Goal: Obtain resource: Download file/media

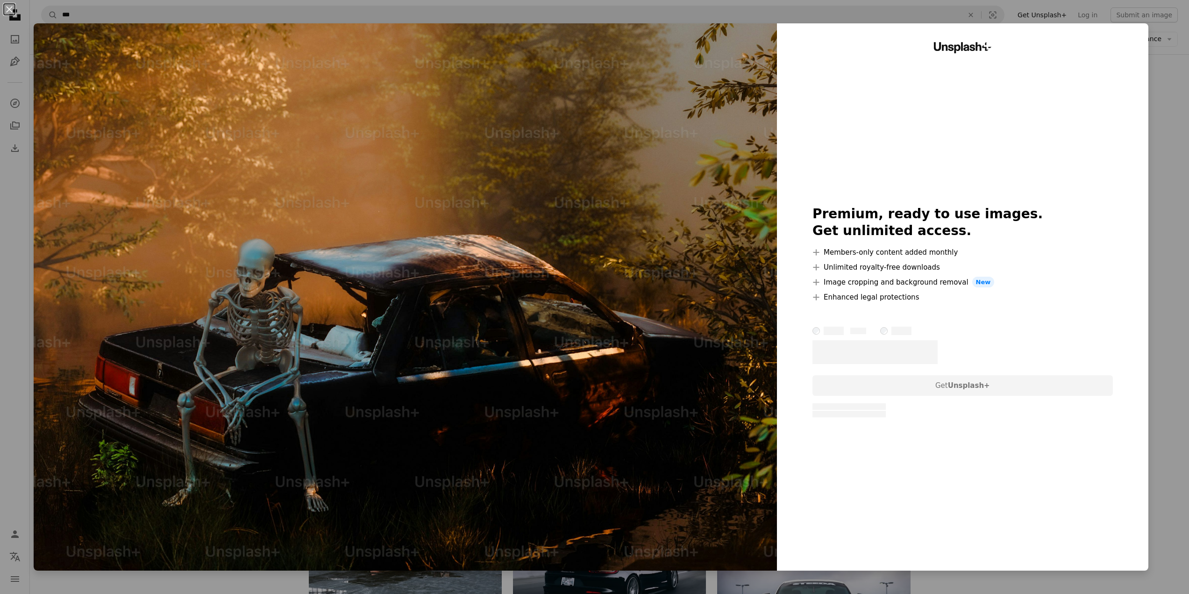
scroll to position [1215, 0]
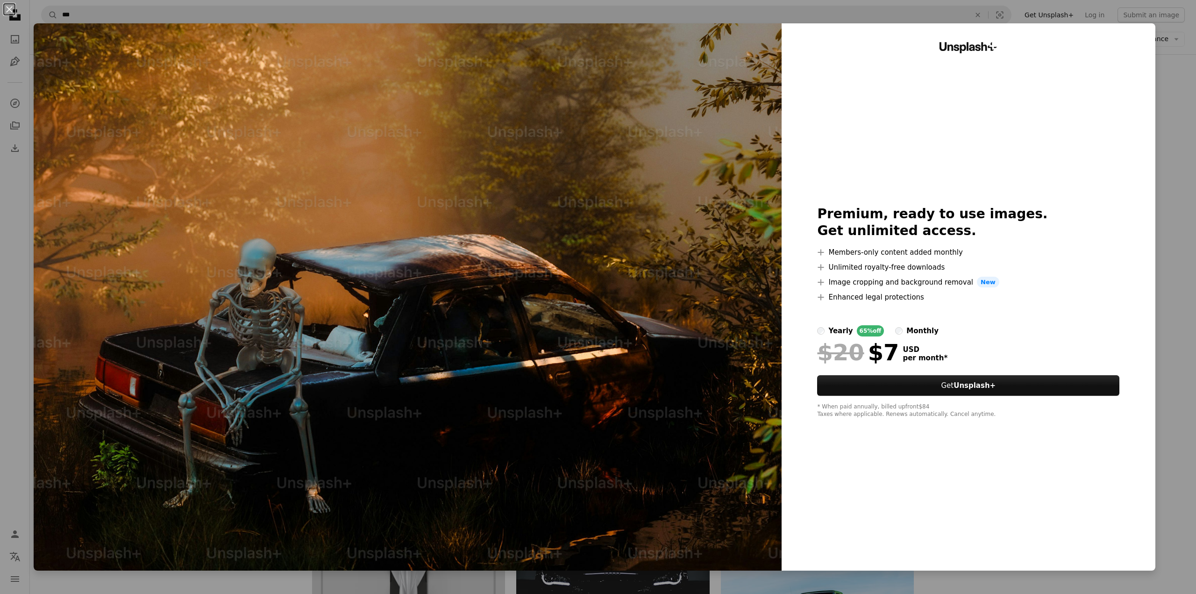
click at [8, 284] on div "An X shape Unsplash+ Premium, ready to use images. Get unlimited access. A plus…" at bounding box center [598, 297] width 1196 height 594
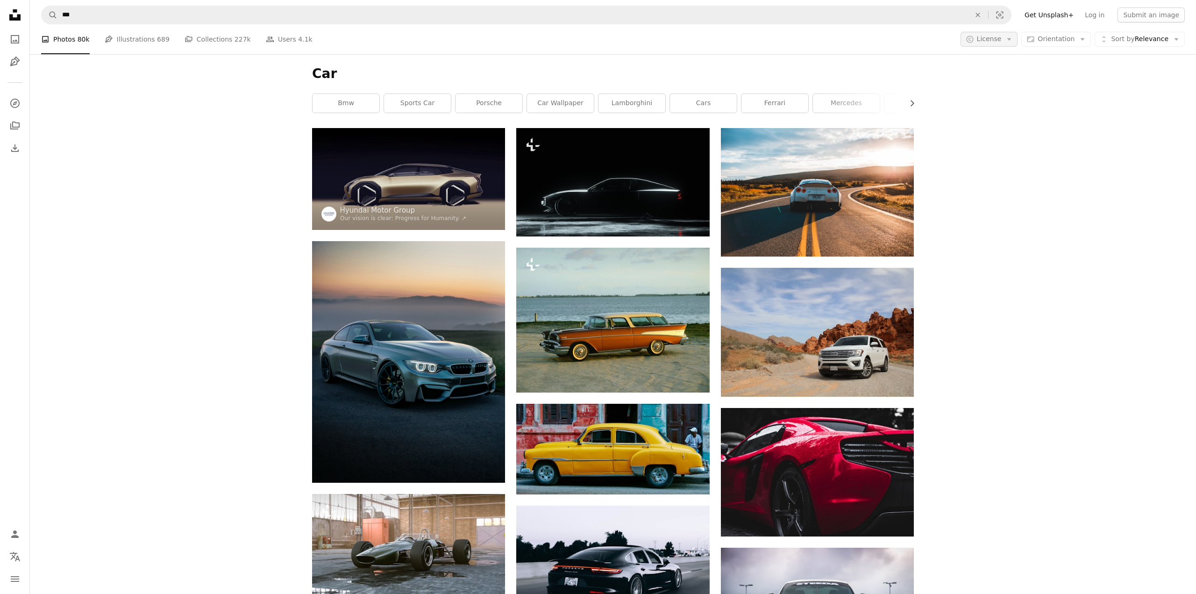
click at [996, 44] on button "A copyright icon © License Arrow down" at bounding box center [989, 39] width 57 height 15
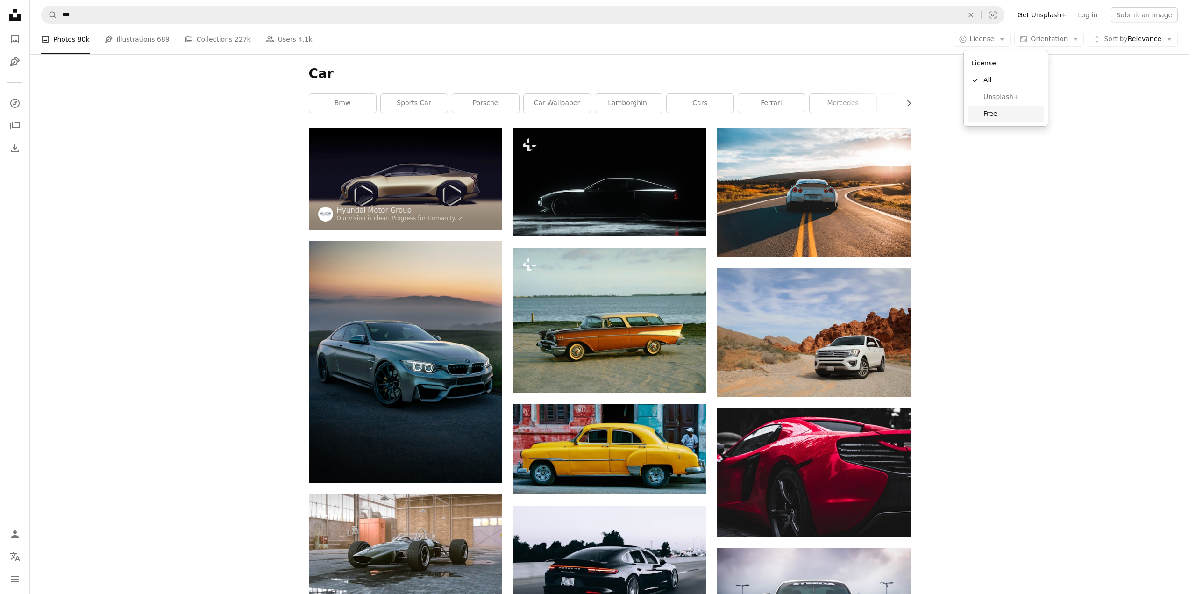
click at [1004, 113] on span "Free" at bounding box center [1012, 113] width 57 height 9
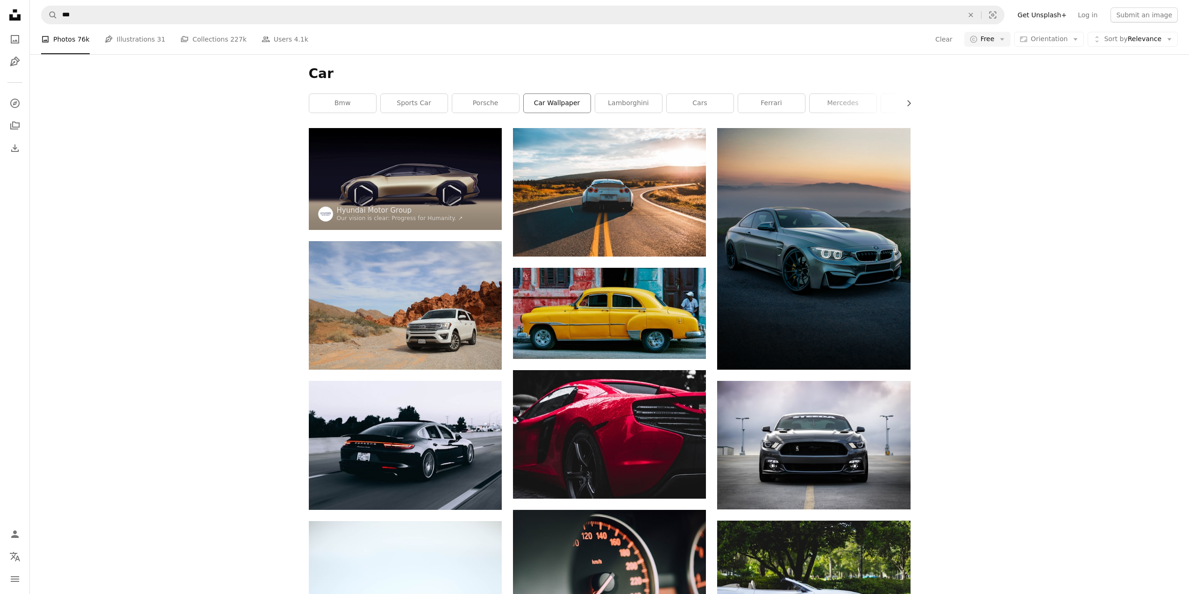
click at [562, 103] on link "car wallpaper" at bounding box center [557, 103] width 67 height 19
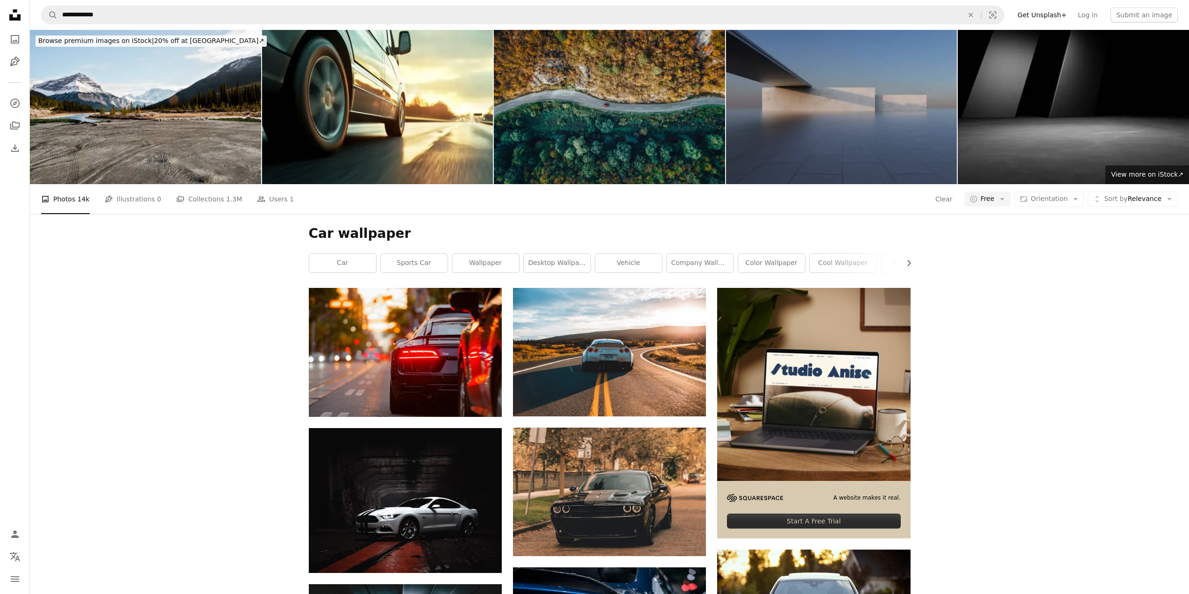
click at [441, 270] on link "sports car" at bounding box center [414, 263] width 67 height 19
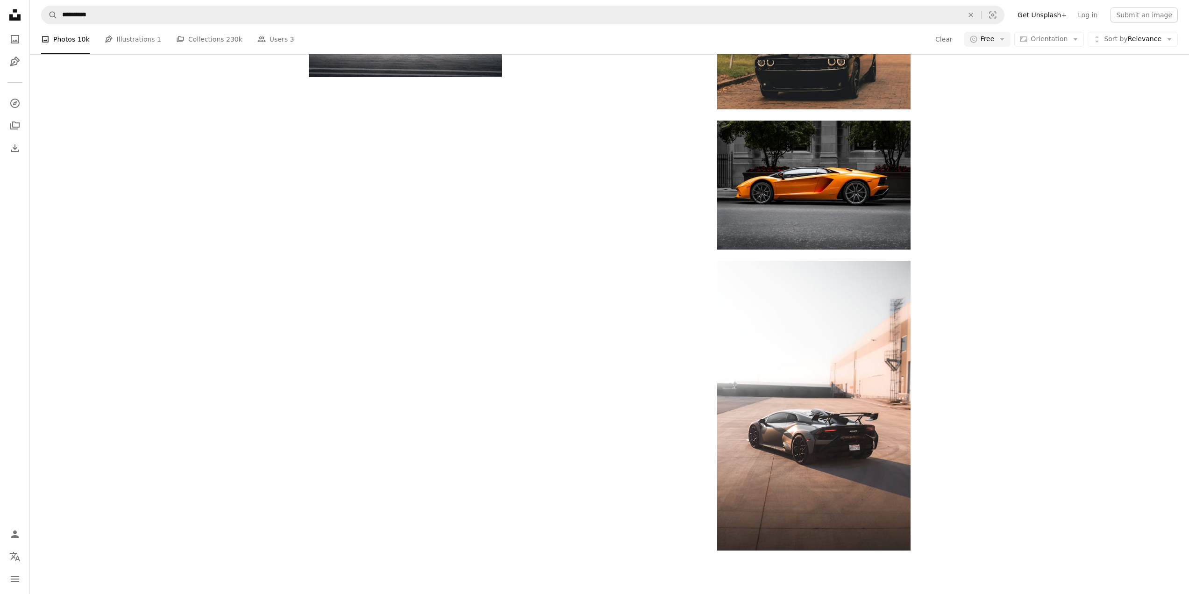
scroll to position [1262, 0]
